Goal: Navigation & Orientation: Go to known website

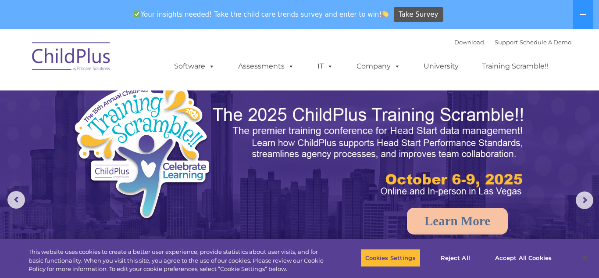
select select "MEDIUM"
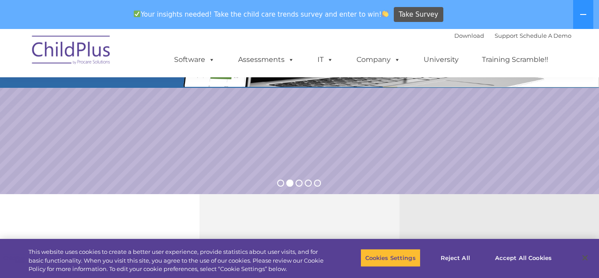
scroll to position [176, 0]
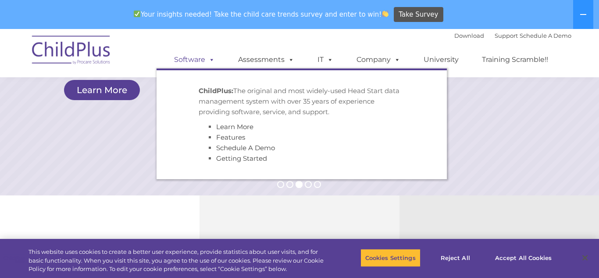
click at [211, 61] on span at bounding box center [210, 59] width 10 height 8
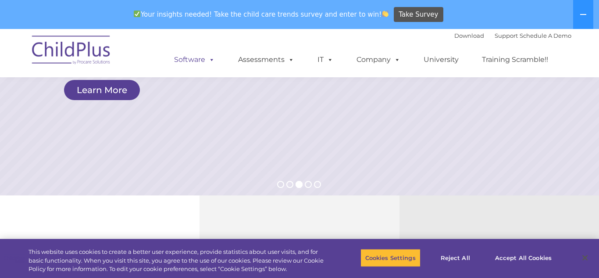
click at [211, 61] on span at bounding box center [210, 59] width 10 height 8
